Goal: Navigation & Orientation: Find specific page/section

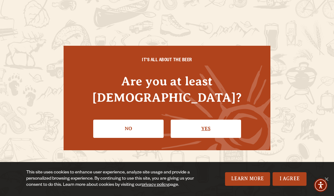
click at [208, 121] on link "Yes" at bounding box center [206, 129] width 70 height 18
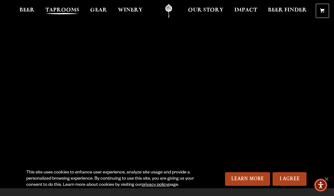
click at [61, 11] on span "Taprooms" at bounding box center [62, 10] width 34 height 5
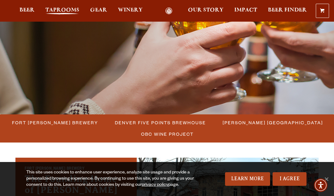
scroll to position [87, 0]
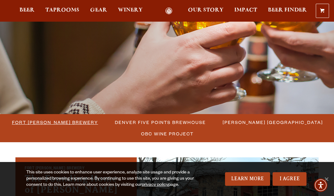
click at [64, 119] on span "Fort [PERSON_NAME] Brewery" at bounding box center [55, 122] width 86 height 9
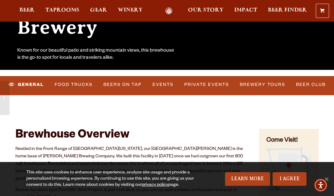
scroll to position [119, 0]
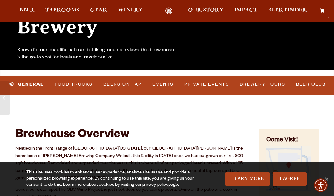
click at [32, 83] on link "General" at bounding box center [26, 84] width 40 height 14
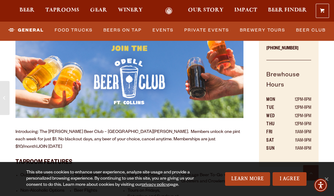
scroll to position [305, 0]
